Goal: Task Accomplishment & Management: Manage account settings

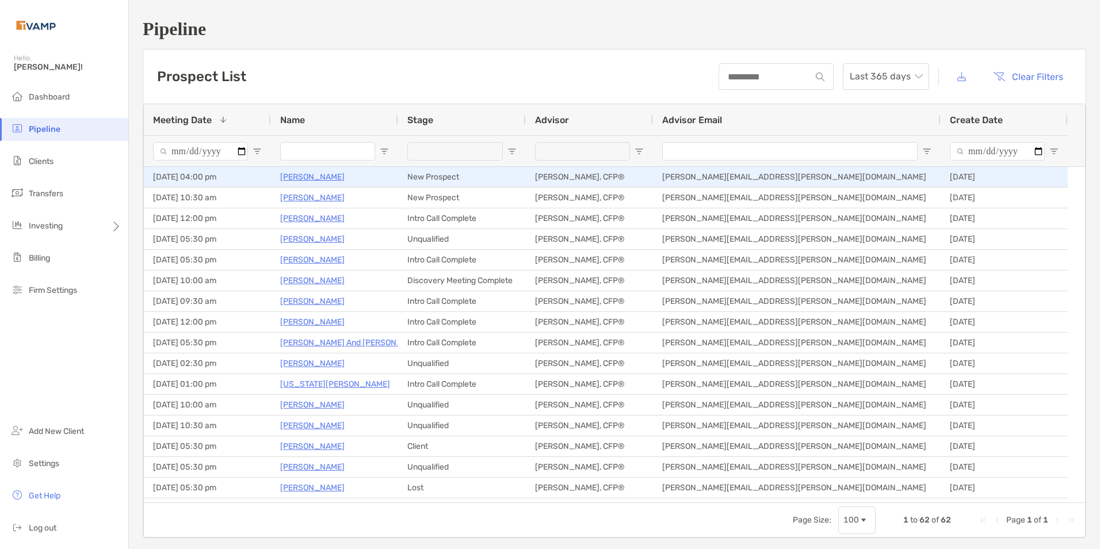
click at [300, 175] on p "[PERSON_NAME]" at bounding box center [312, 177] width 64 height 14
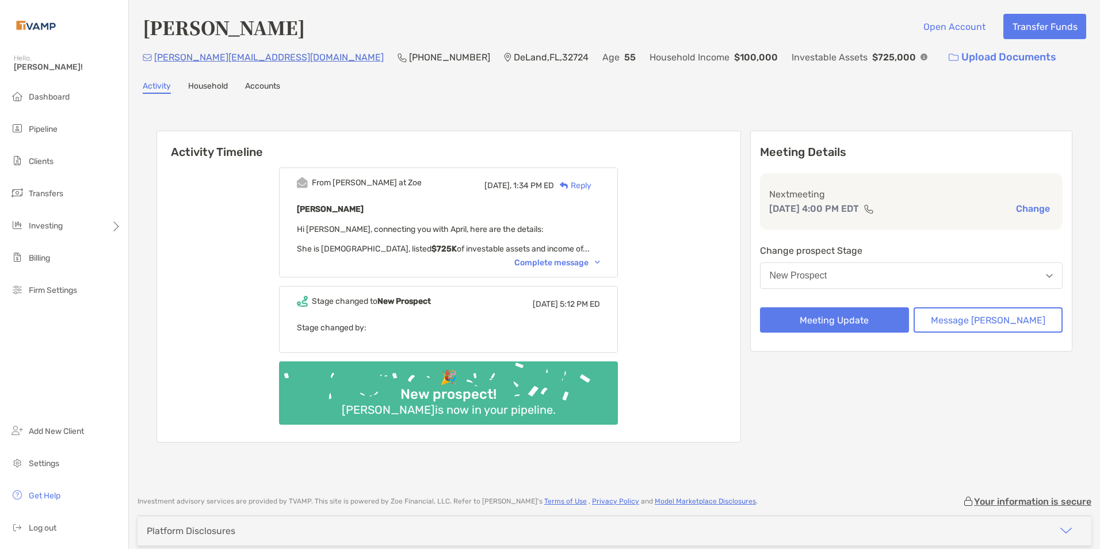
click at [600, 259] on div "Complete message" at bounding box center [557, 263] width 86 height 10
